Goal: Task Accomplishment & Management: Complete application form

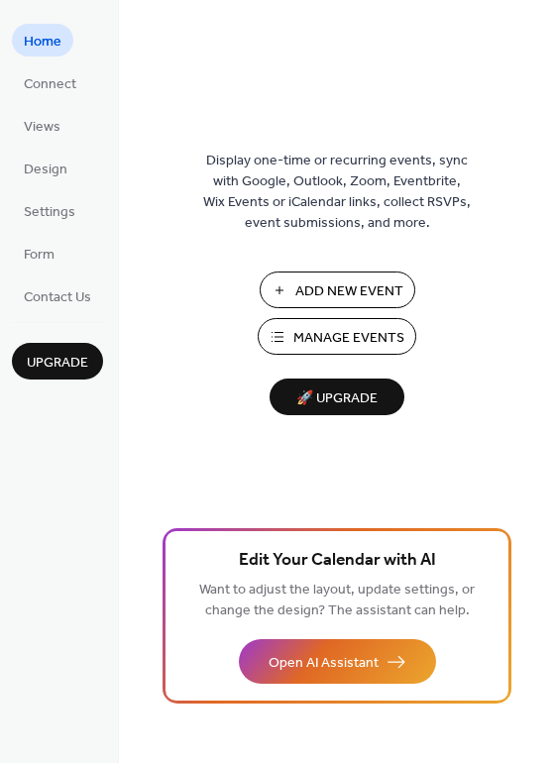
click at [352, 286] on span "Add New Event" at bounding box center [349, 291] width 108 height 21
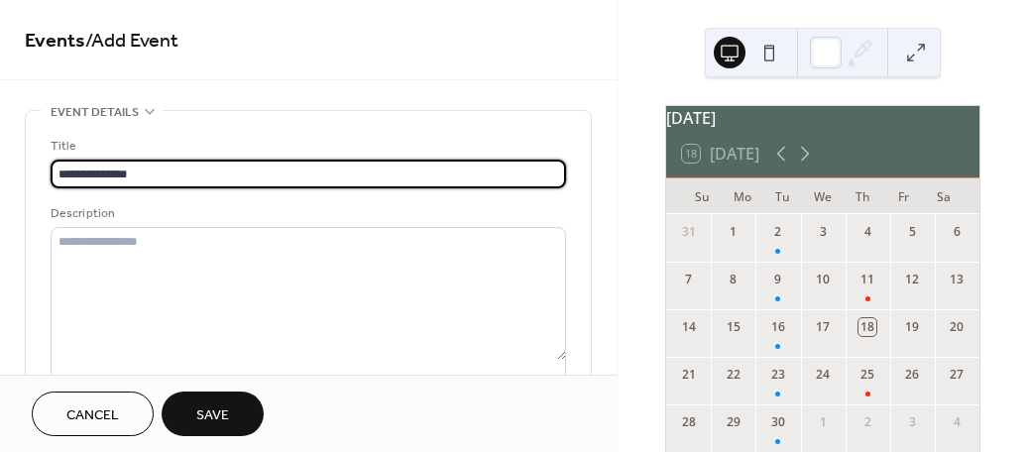
type input "**********"
click at [809, 165] on icon at bounding box center [805, 154] width 24 height 24
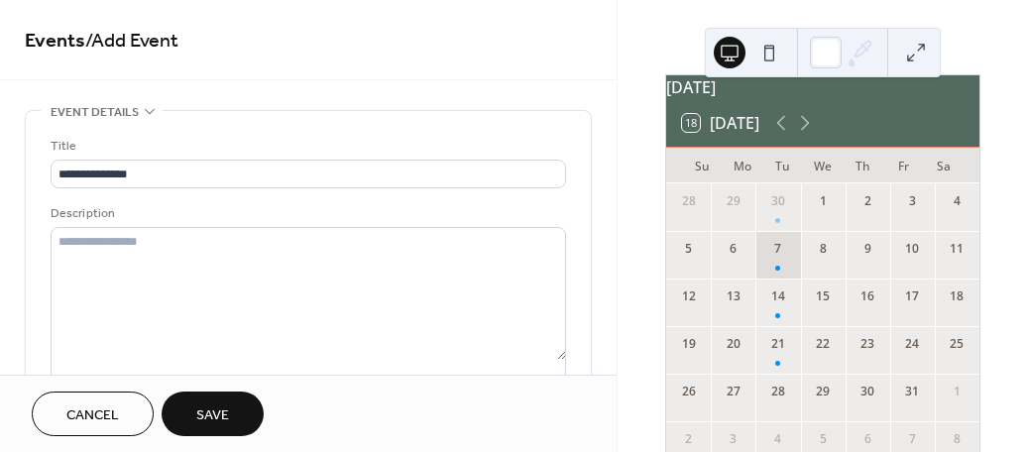
scroll to position [29, 0]
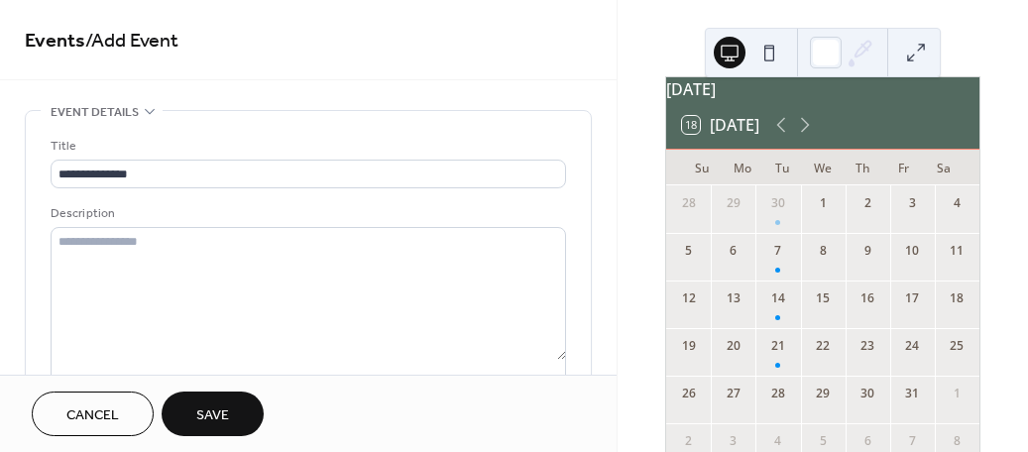
click at [809, 123] on div "18 [DATE]" at bounding box center [822, 125] width 313 height 48
click at [809, 133] on icon at bounding box center [805, 125] width 9 height 15
click at [784, 260] on div "4" at bounding box center [778, 251] width 18 height 18
click at [772, 260] on div "4" at bounding box center [778, 251] width 18 height 18
click at [776, 260] on div "4" at bounding box center [778, 251] width 18 height 18
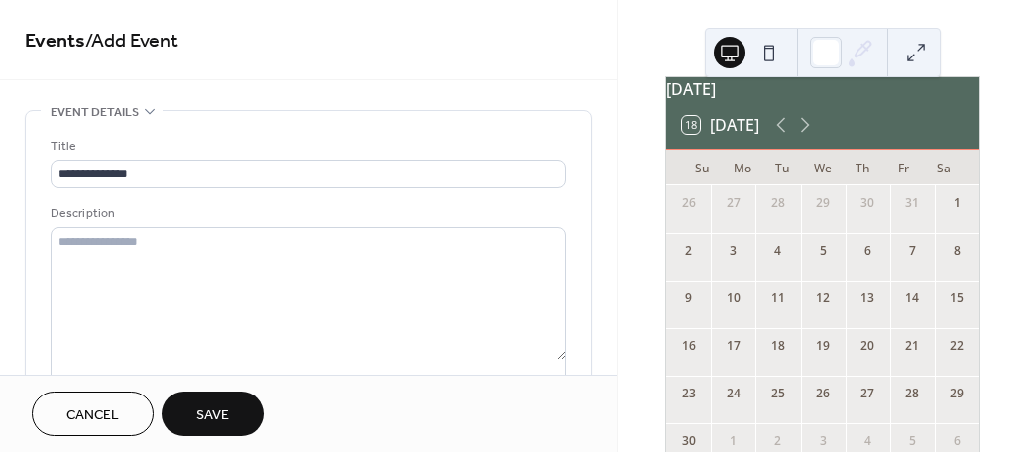
scroll to position [152, 0]
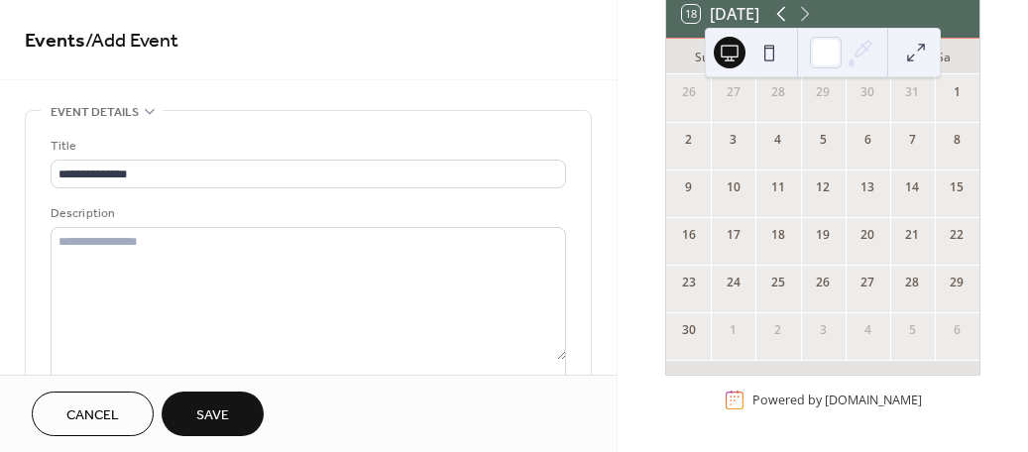
click at [781, 10] on icon at bounding box center [781, 14] width 24 height 24
click at [781, 152] on div "7" at bounding box center [777, 146] width 45 height 48
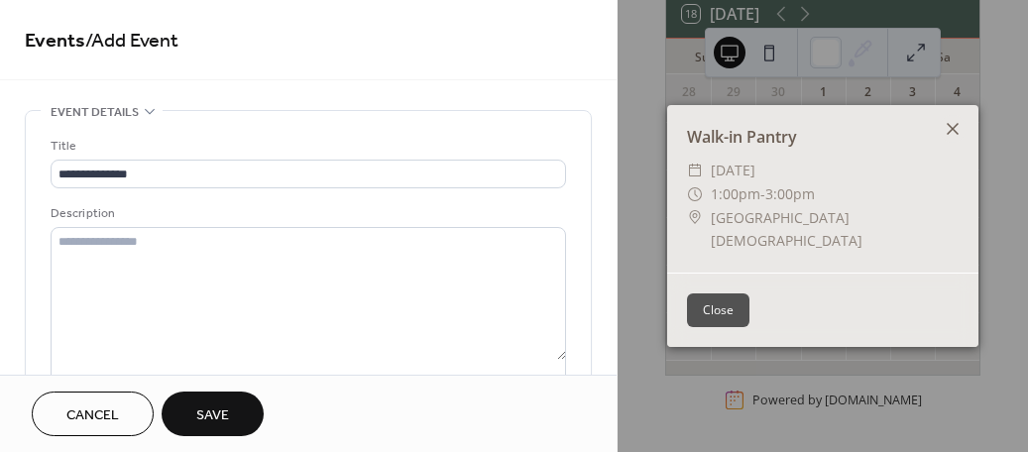
click at [952, 135] on icon at bounding box center [953, 129] width 12 height 12
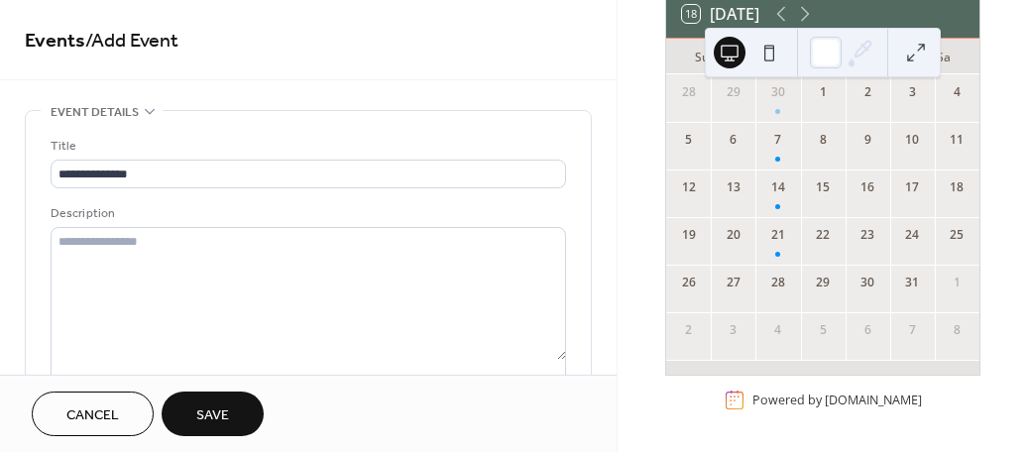
click at [780, 287] on div "28" at bounding box center [778, 283] width 18 height 18
click at [781, 286] on div "28" at bounding box center [778, 283] width 18 height 18
click at [779, 14] on icon at bounding box center [781, 14] width 24 height 24
click at [799, 9] on icon at bounding box center [805, 14] width 24 height 24
click at [780, 299] on div at bounding box center [777, 301] width 5 height 5
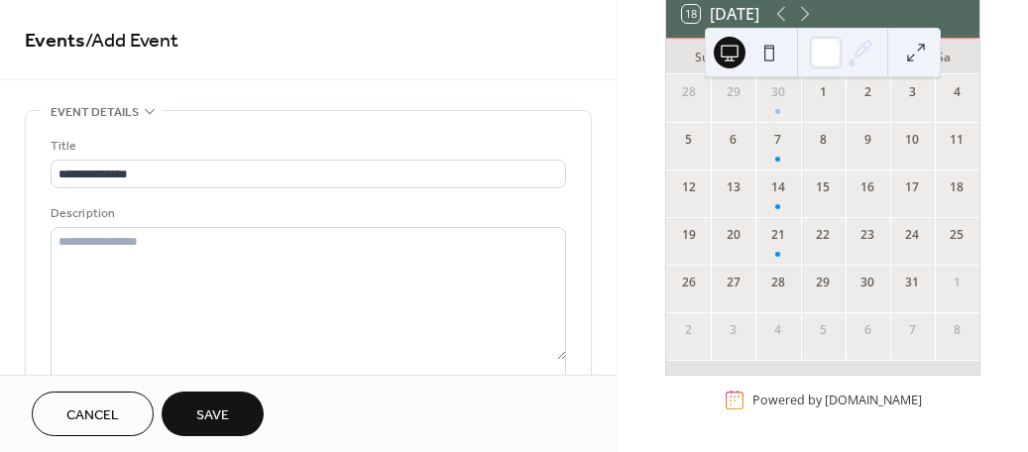
click at [782, 288] on div "28" at bounding box center [778, 283] width 18 height 18
click at [782, 290] on div "28" at bounding box center [778, 283] width 18 height 18
click at [228, 406] on span "Save" at bounding box center [212, 415] width 33 height 21
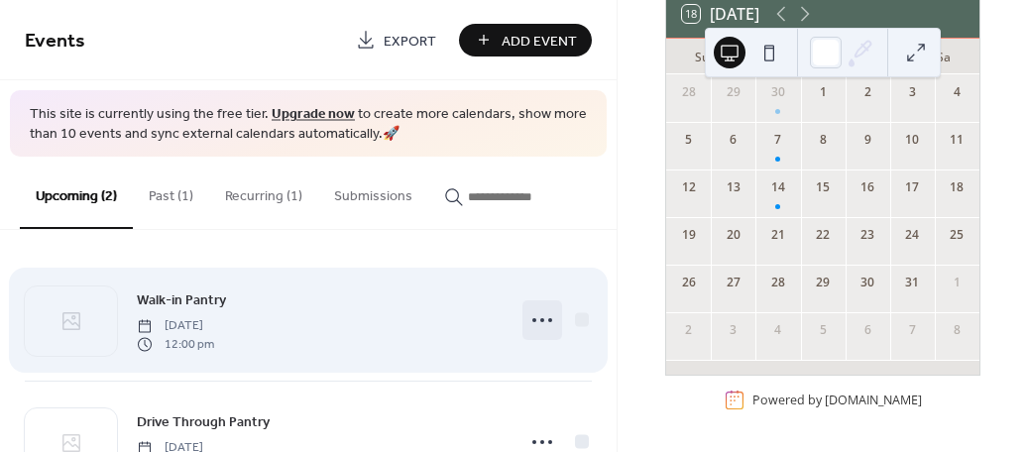
click at [538, 316] on icon at bounding box center [542, 320] width 32 height 32
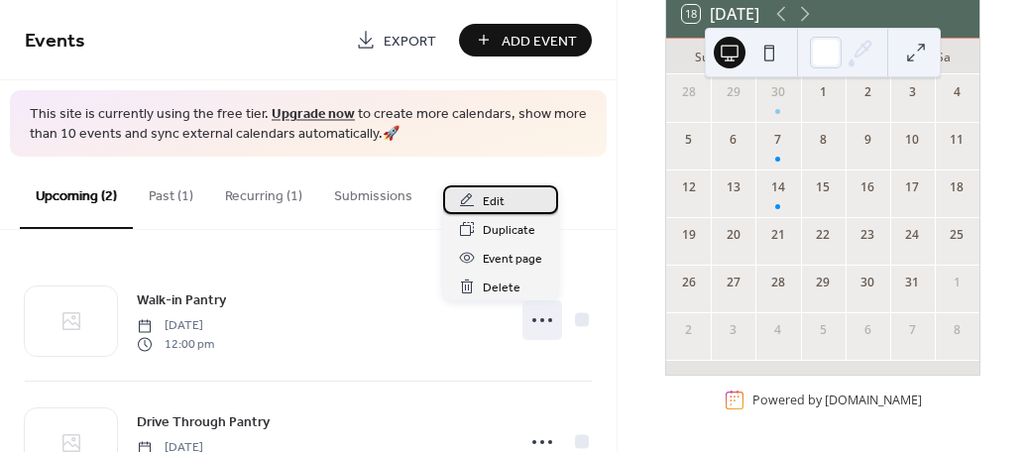
click at [502, 196] on span "Edit" at bounding box center [494, 201] width 22 height 21
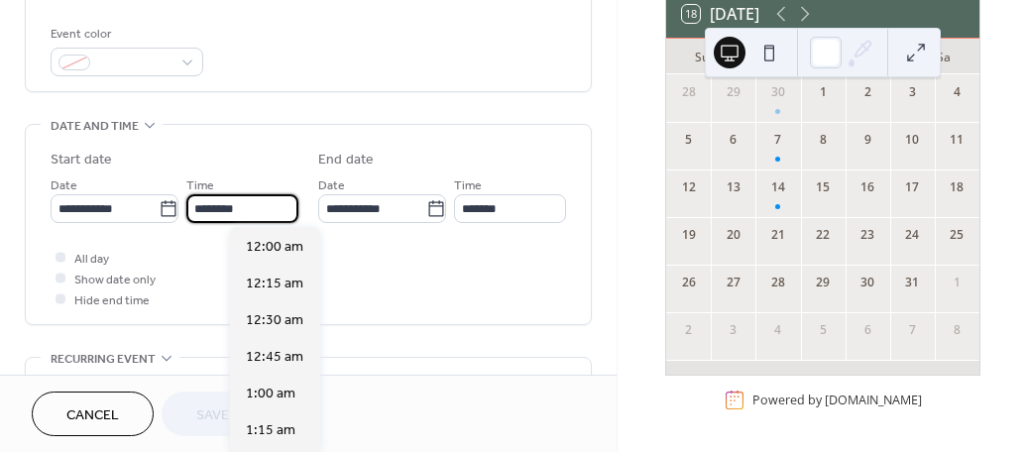
scroll to position [1760, 0]
click at [241, 203] on input "********" at bounding box center [242, 208] width 112 height 29
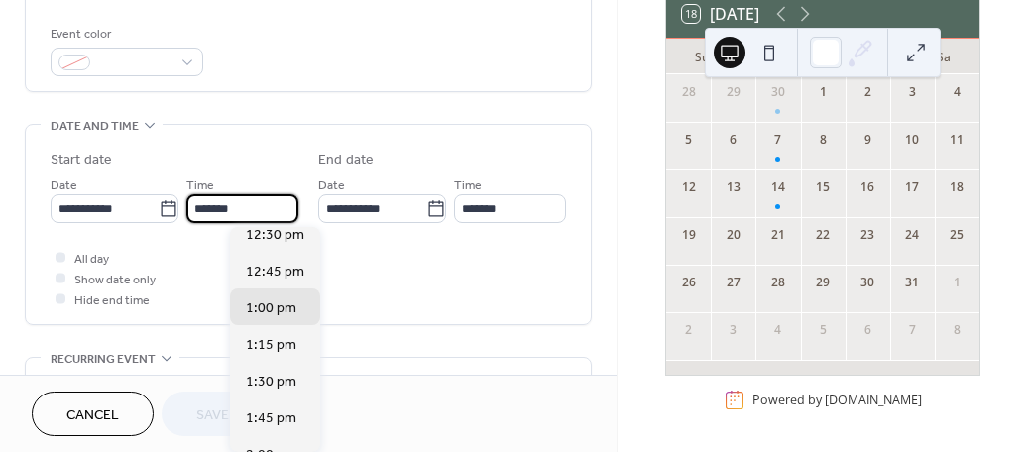
scroll to position [1847, 0]
type input "*******"
click at [454, 223] on input "*******" at bounding box center [510, 208] width 112 height 29
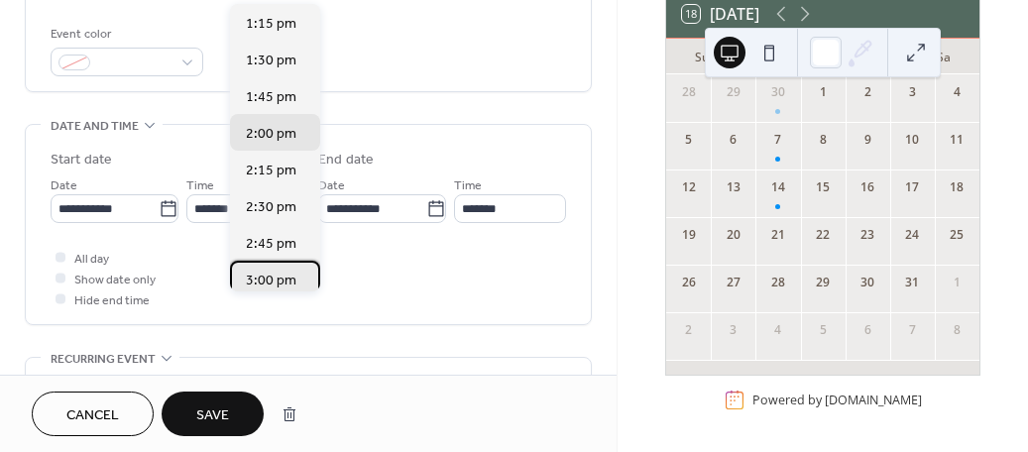
click at [252, 279] on span "3:00 pm" at bounding box center [271, 281] width 51 height 21
type input "*******"
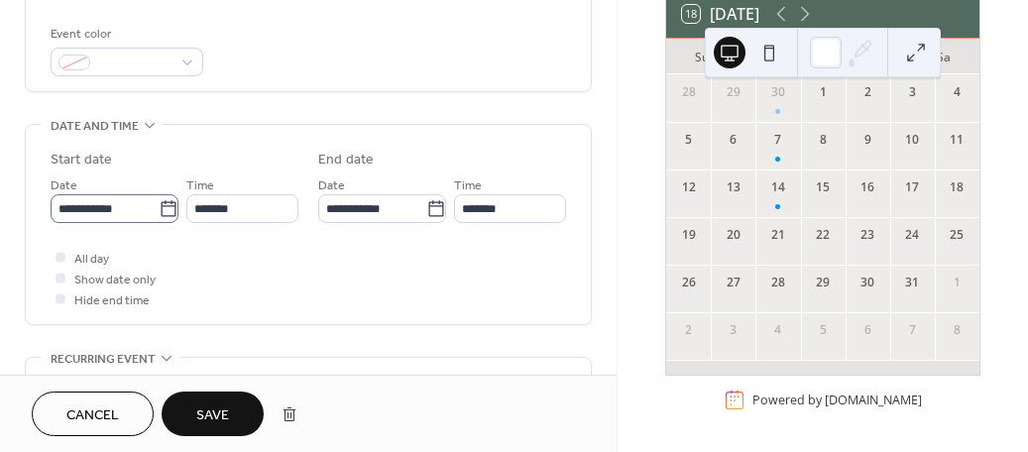
click at [178, 212] on icon at bounding box center [169, 209] width 20 height 20
click at [159, 212] on input "**********" at bounding box center [105, 208] width 108 height 29
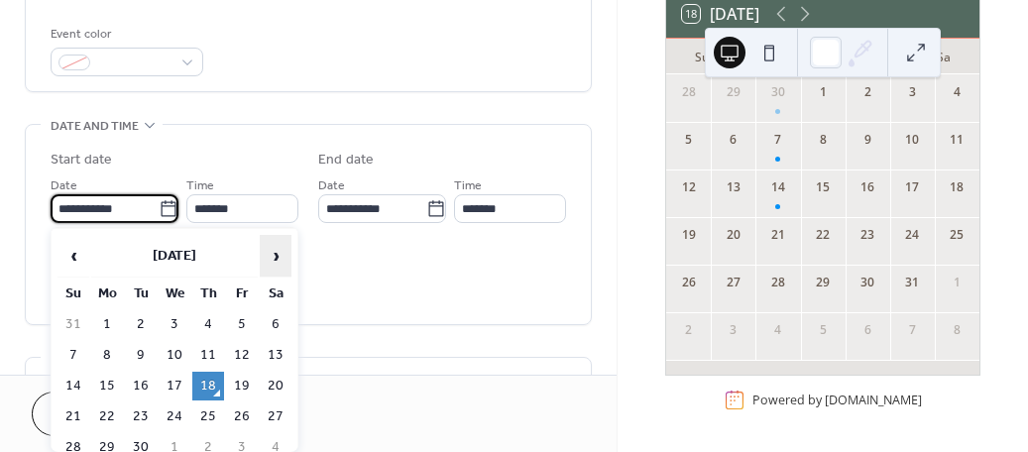
click at [273, 265] on span "›" at bounding box center [276, 256] width 30 height 40
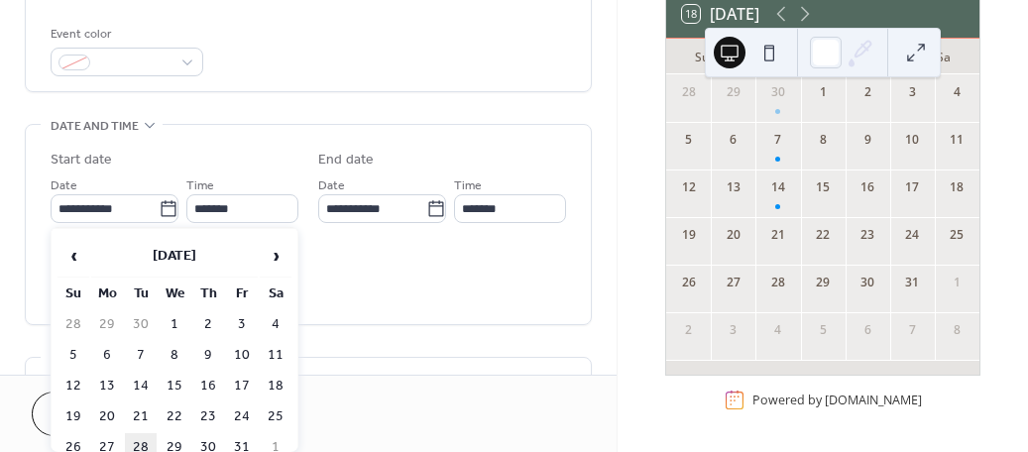
click at [142, 440] on td "28" at bounding box center [141, 447] width 32 height 29
type input "**********"
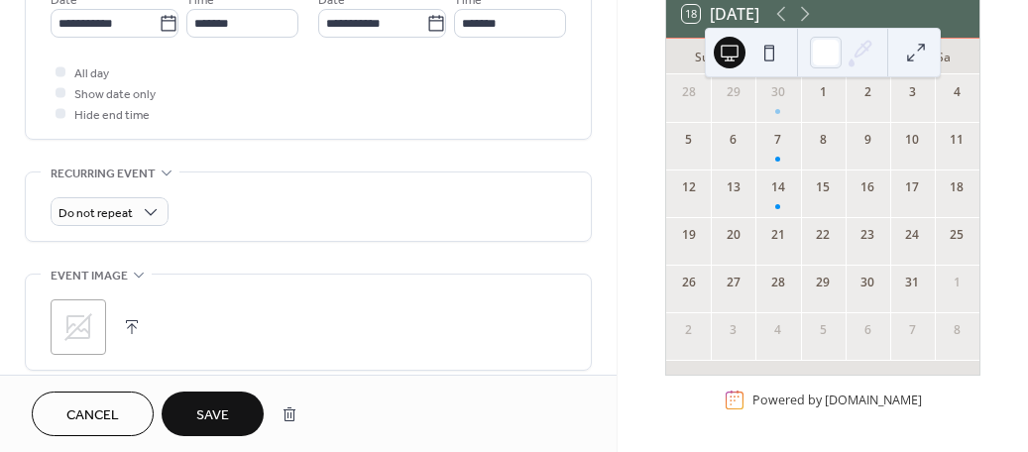
scroll to position [781, 0]
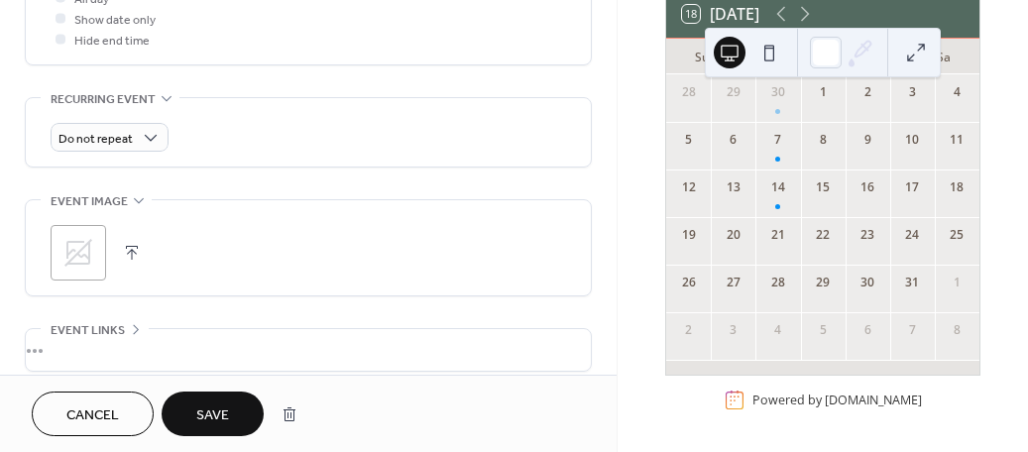
click at [219, 415] on span "Save" at bounding box center [212, 415] width 33 height 21
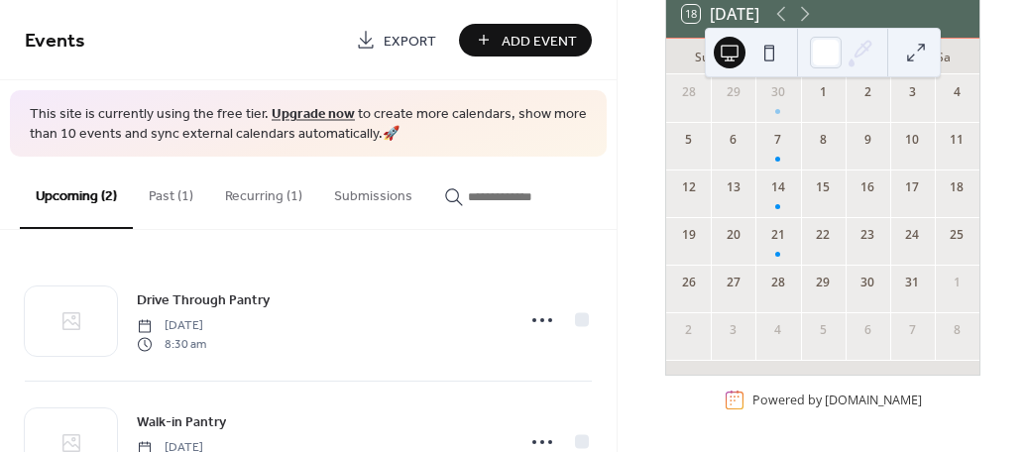
click at [550, 55] on button "Add Event" at bounding box center [525, 40] width 133 height 33
